Goal: Find specific page/section: Find specific page/section

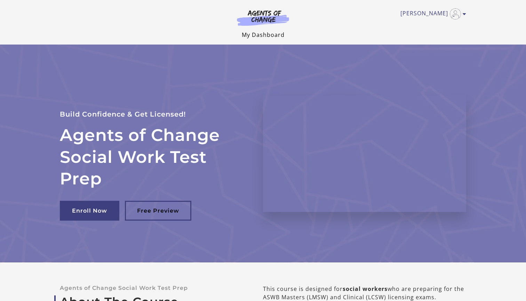
click at [253, 34] on link "My Dashboard" at bounding box center [263, 35] width 43 height 8
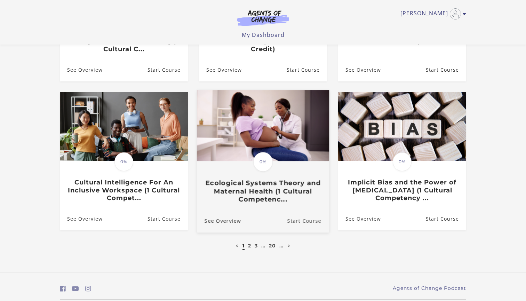
scroll to position [185, 0]
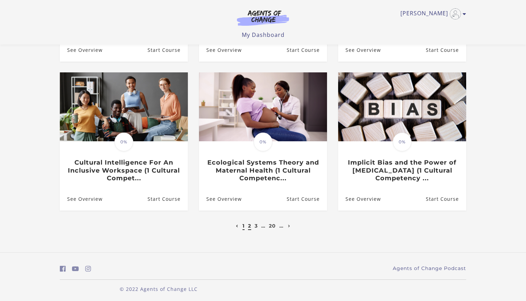
click at [249, 226] on link "2" at bounding box center [249, 226] width 3 height 6
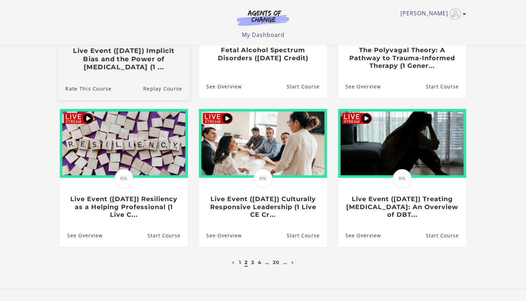
scroll to position [149, 0]
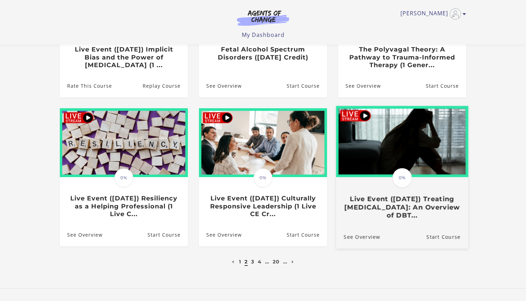
click at [389, 212] on h3 "Live Event ([DATE]) Treating [MEDICAL_DATA]: An Overview of DBT..." at bounding box center [402, 207] width 117 height 24
